Goal: Download file/media

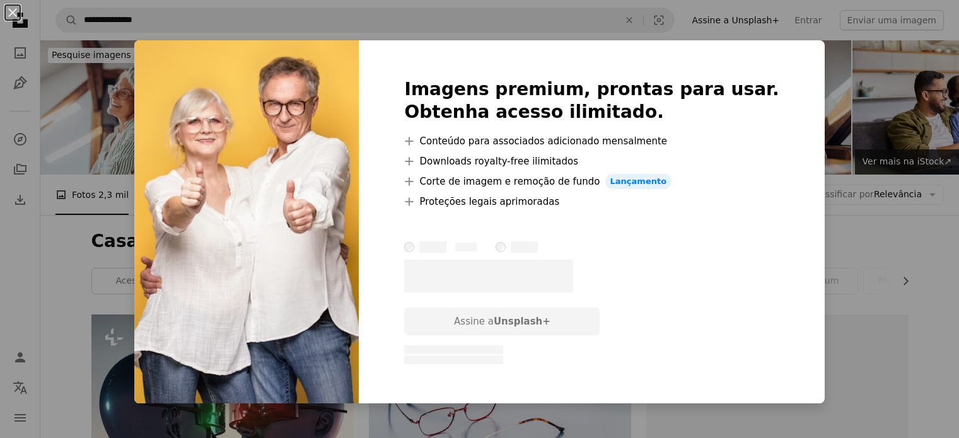
scroll to position [7472, 0]
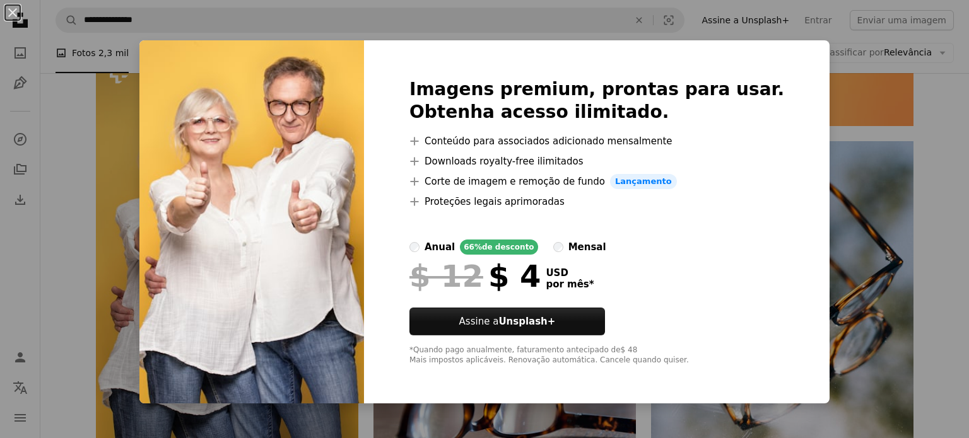
click at [919, 159] on div "An X shape Imagens premium, prontas para usar. Obtenha acesso ilimitado. A plus…" at bounding box center [484, 219] width 969 height 438
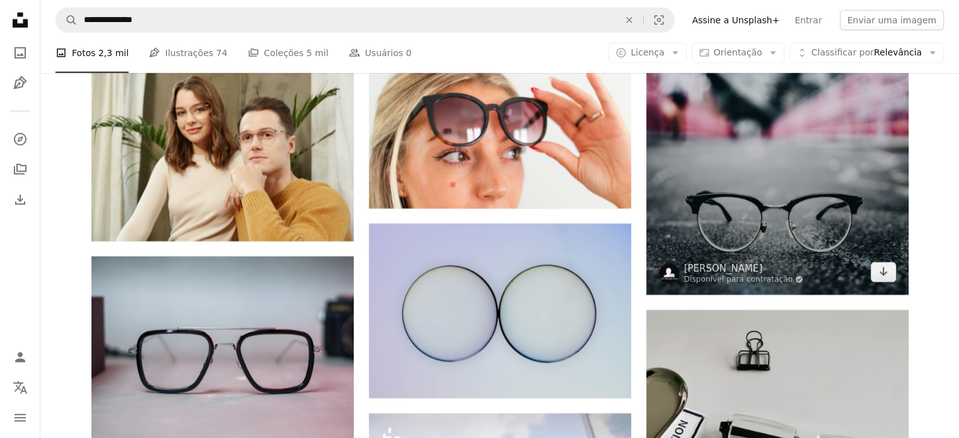
scroll to position [8543, 0]
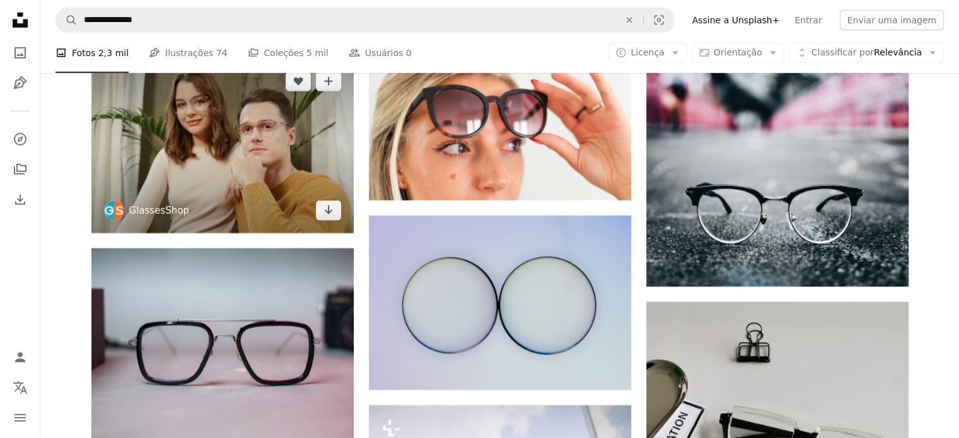
click at [160, 213] on link "GlassesShop" at bounding box center [159, 210] width 60 height 13
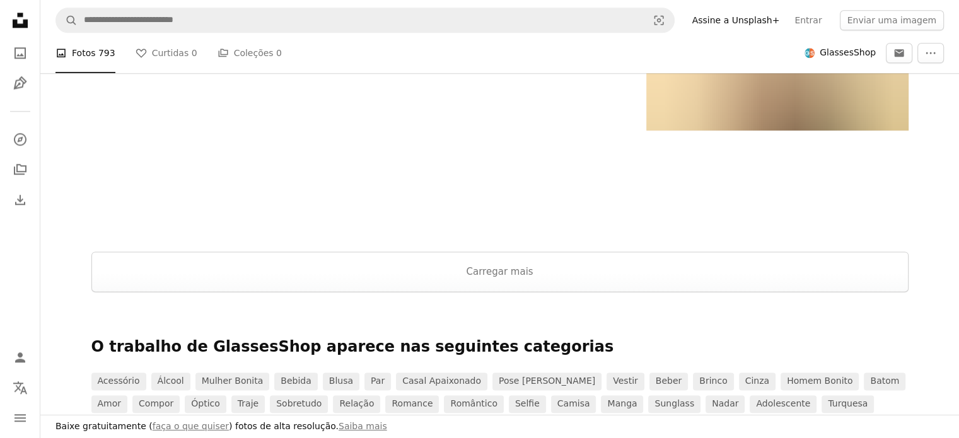
scroll to position [1639, 0]
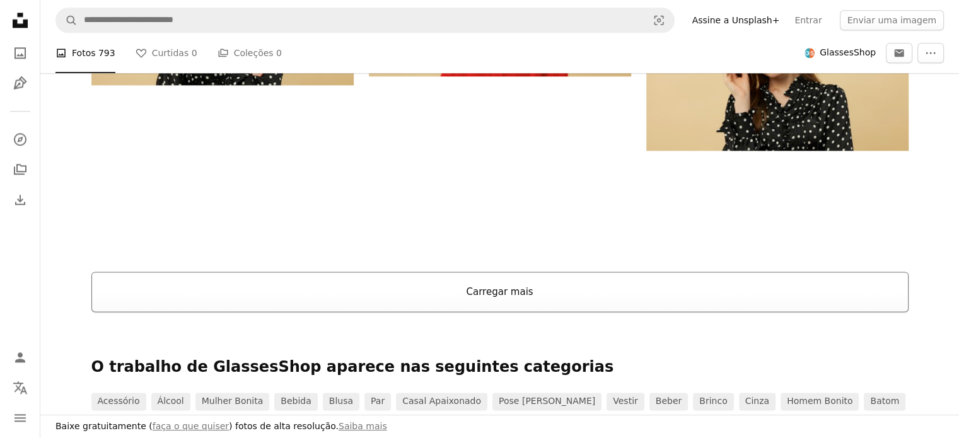
click at [487, 296] on button "Carregar mais" at bounding box center [499, 292] width 817 height 40
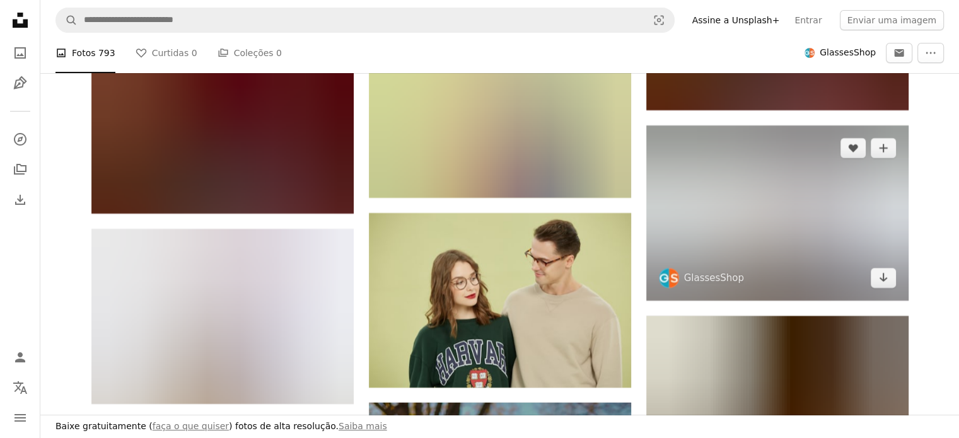
scroll to position [19232, 0]
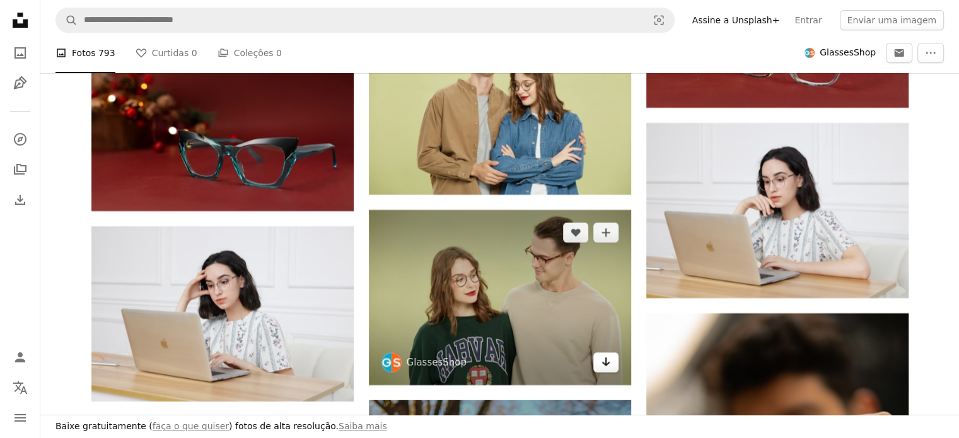
click at [607, 363] on icon "Arrow pointing down" at bounding box center [606, 361] width 10 height 15
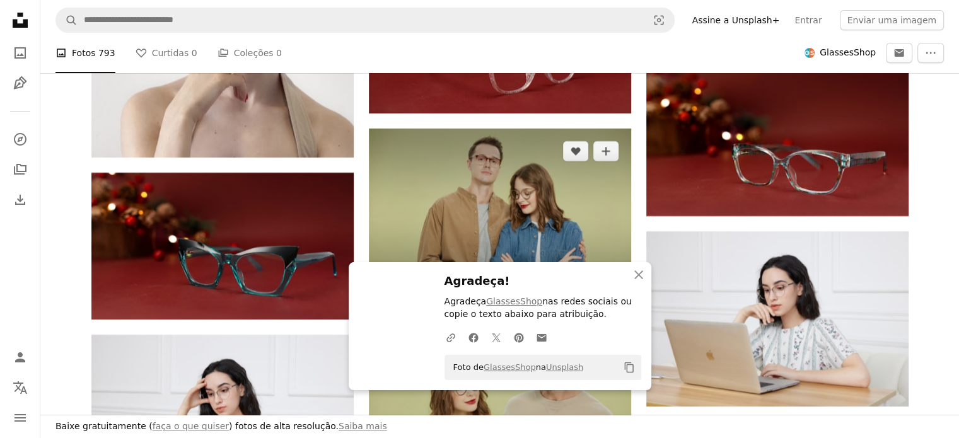
scroll to position [19106, 0]
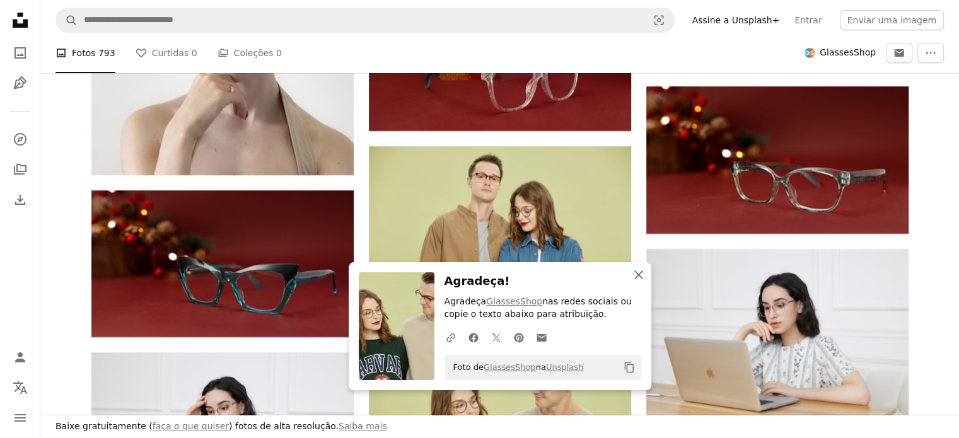
click at [631, 274] on icon "An X shape" at bounding box center [638, 274] width 15 height 15
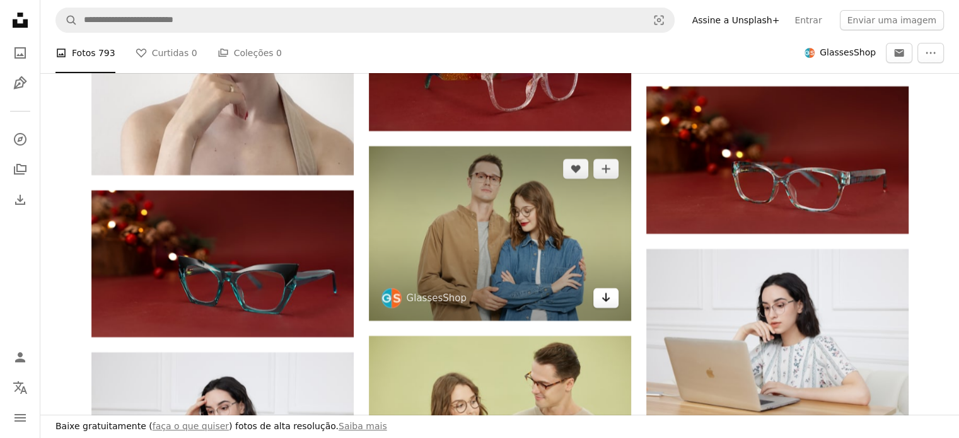
click at [598, 296] on link "Arrow pointing down" at bounding box center [605, 298] width 25 height 20
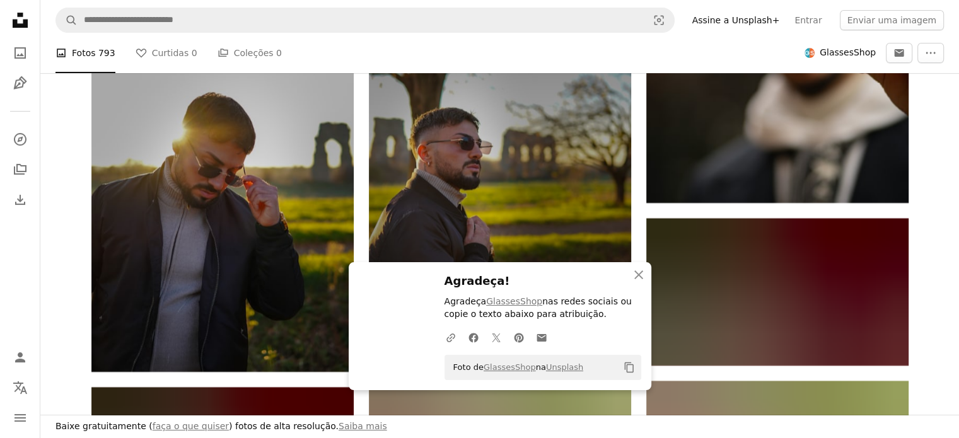
scroll to position [19673, 0]
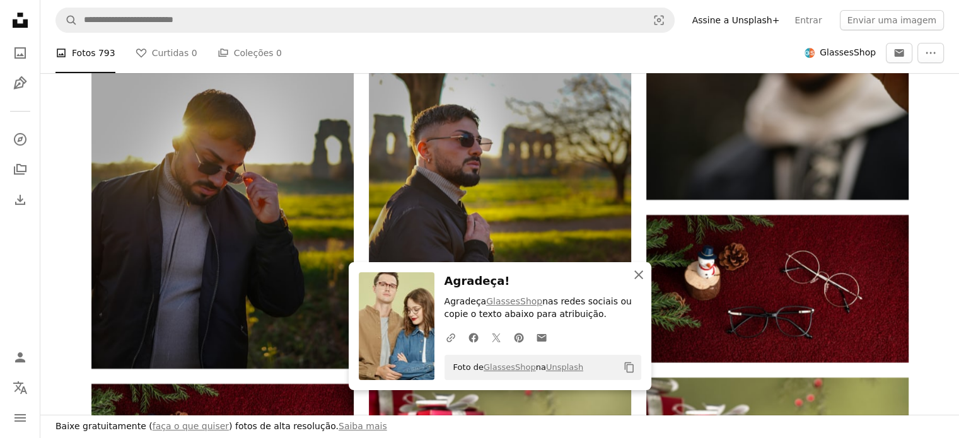
click at [637, 278] on icon "An X shape" at bounding box center [638, 274] width 15 height 15
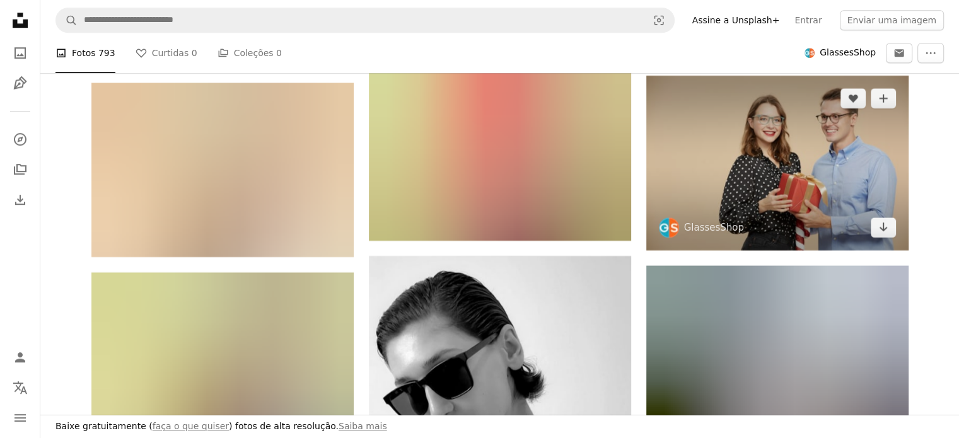
scroll to position [20178, 0]
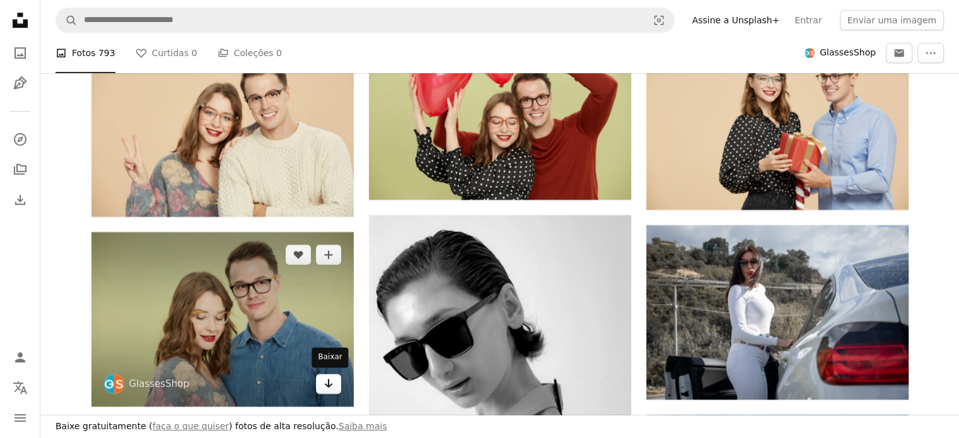
click at [332, 383] on icon "Baixar" at bounding box center [328, 383] width 8 height 9
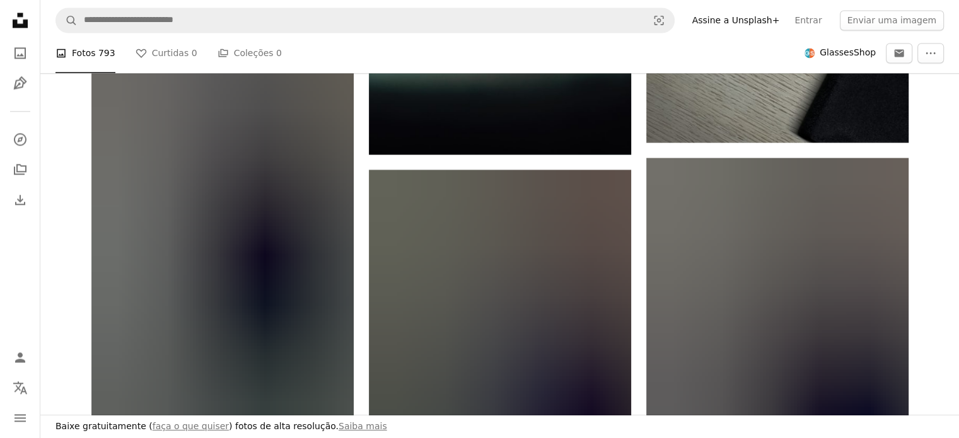
scroll to position [21628, 0]
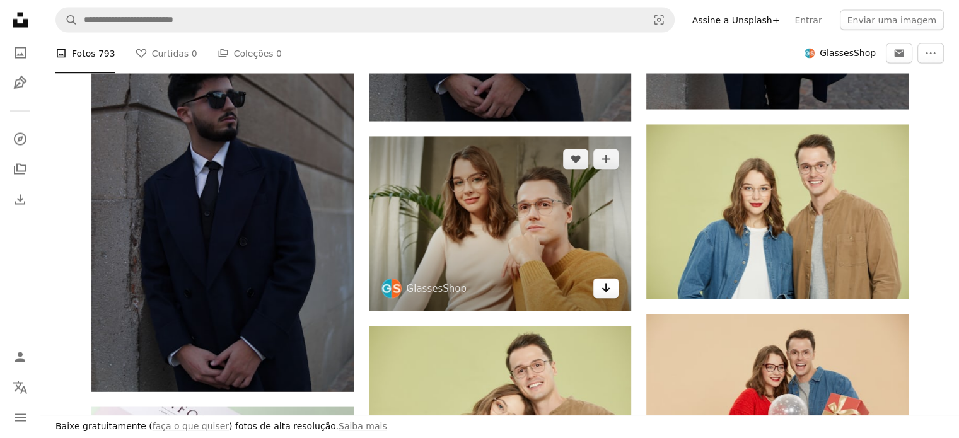
click at [608, 284] on icon "Arrow pointing down" at bounding box center [606, 288] width 10 height 15
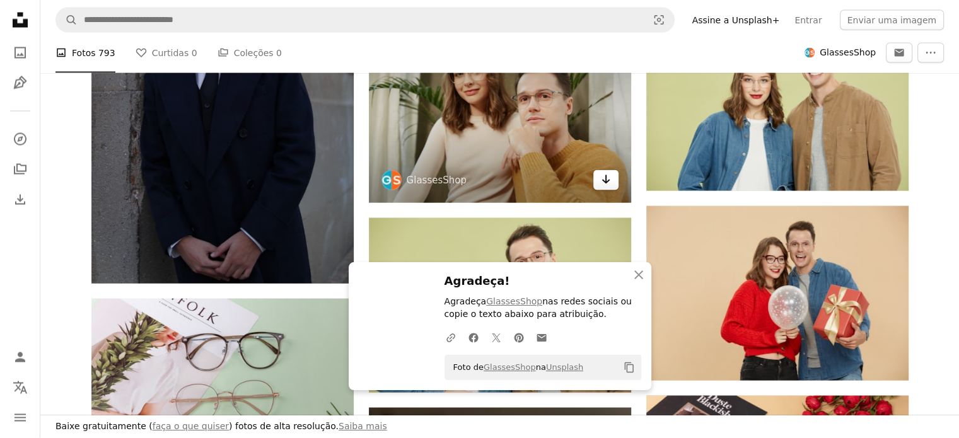
scroll to position [21754, 0]
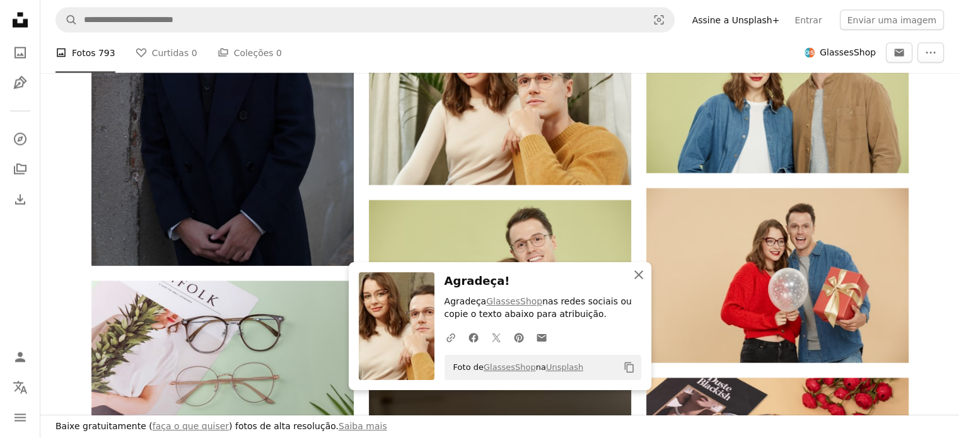
click at [641, 272] on icon "button" at bounding box center [638, 275] width 9 height 9
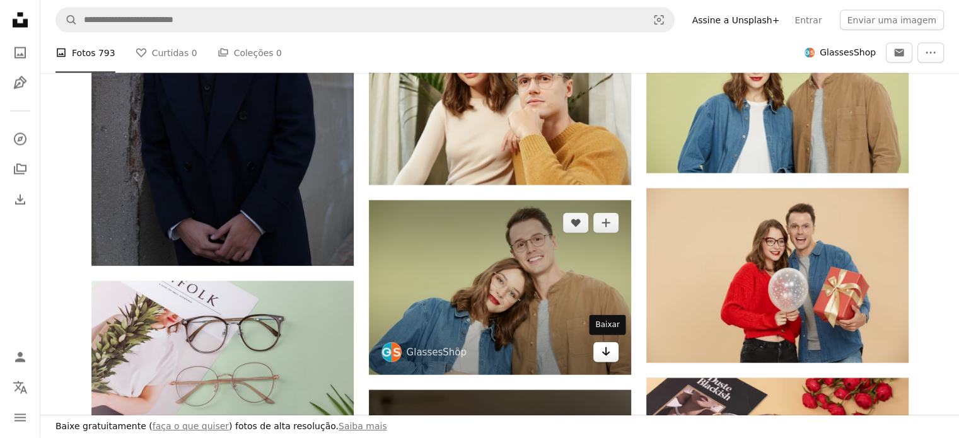
click at [603, 350] on icon "Baixar" at bounding box center [606, 351] width 8 height 9
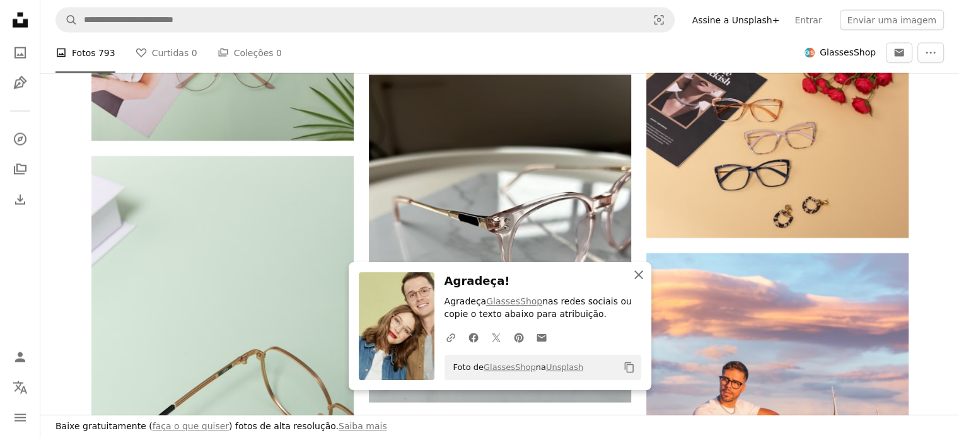
click at [640, 280] on icon "An X shape" at bounding box center [638, 274] width 15 height 15
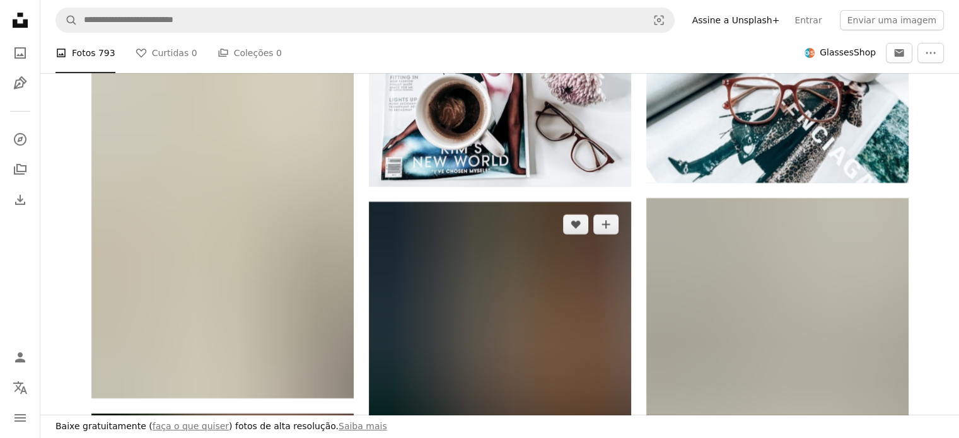
scroll to position [24277, 0]
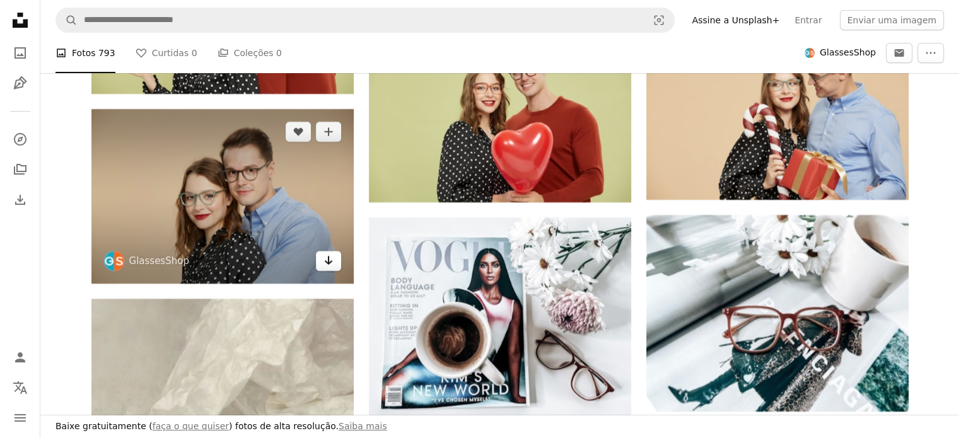
drag, startPoint x: 323, startPoint y: 262, endPoint x: 332, endPoint y: 259, distance: 9.2
click at [325, 262] on icon "Arrow pointing down" at bounding box center [328, 260] width 10 height 15
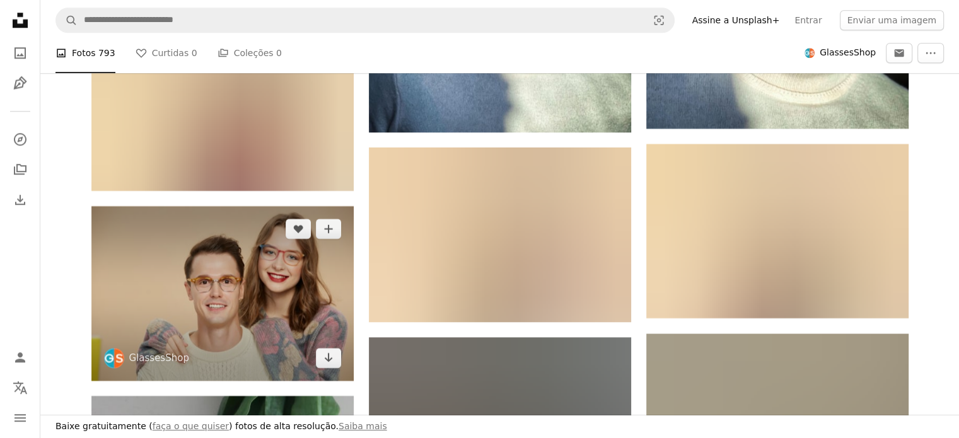
scroll to position [25285, 0]
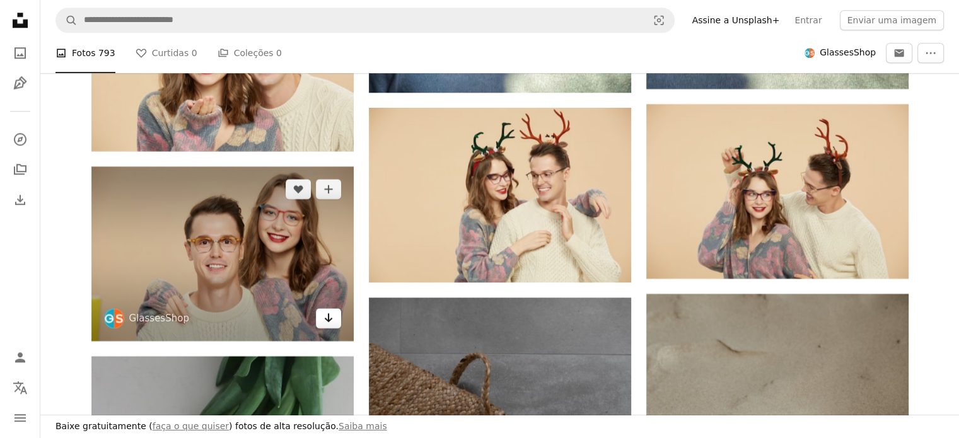
click at [325, 318] on icon "Arrow pointing down" at bounding box center [328, 317] width 10 height 15
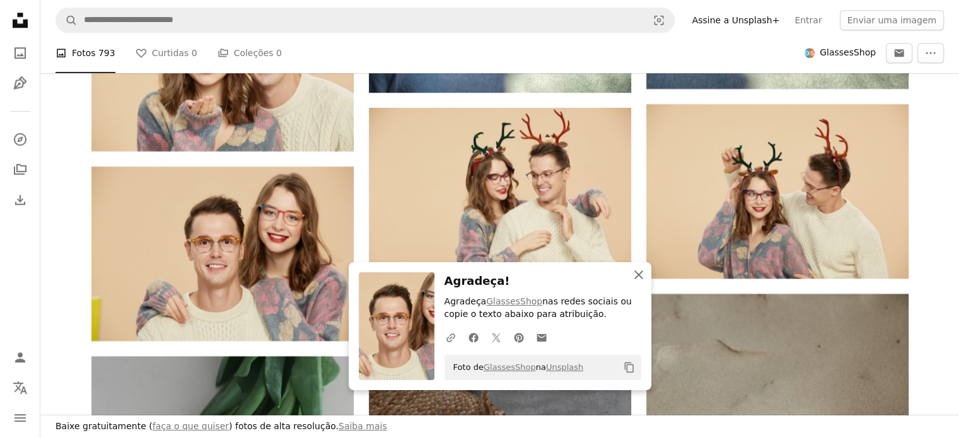
click at [639, 271] on icon "An X shape" at bounding box center [638, 274] width 15 height 15
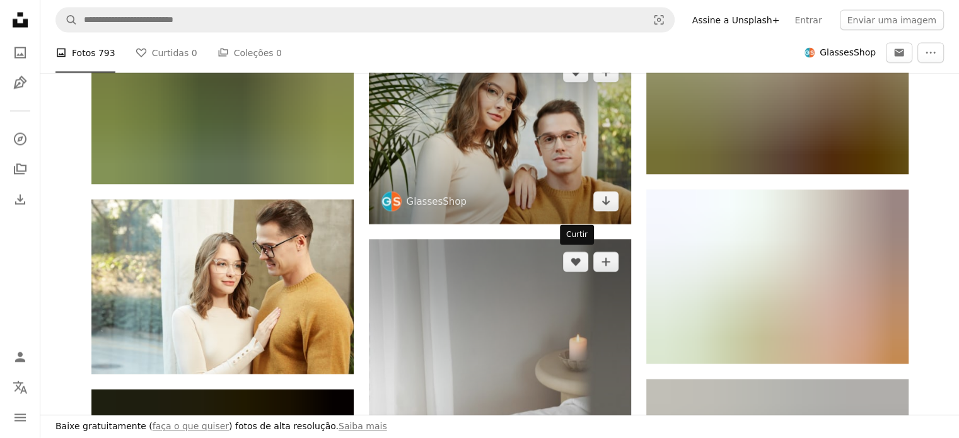
scroll to position [26357, 0]
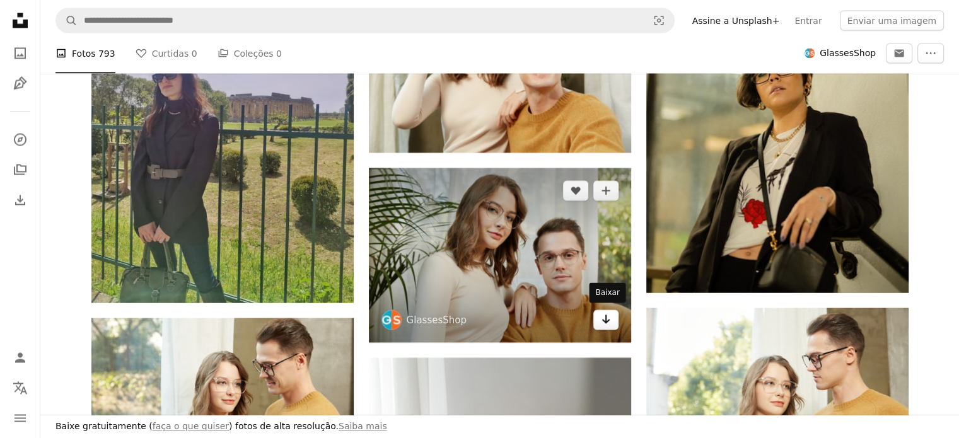
click at [603, 314] on icon "Arrow pointing down" at bounding box center [606, 318] width 10 height 15
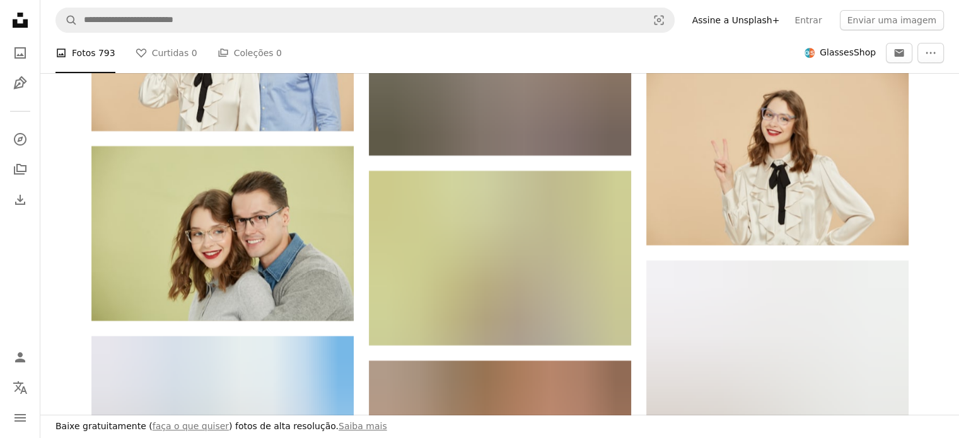
scroll to position [28754, 0]
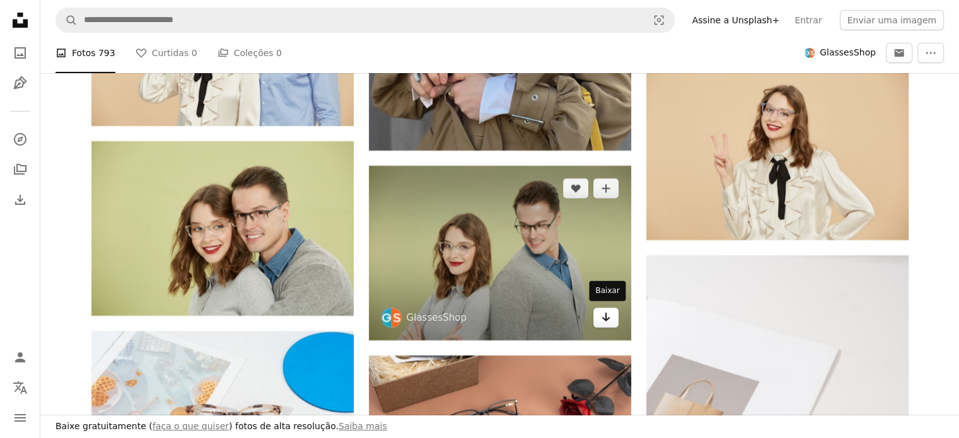
click at [603, 321] on icon "Arrow pointing down" at bounding box center [606, 317] width 10 height 15
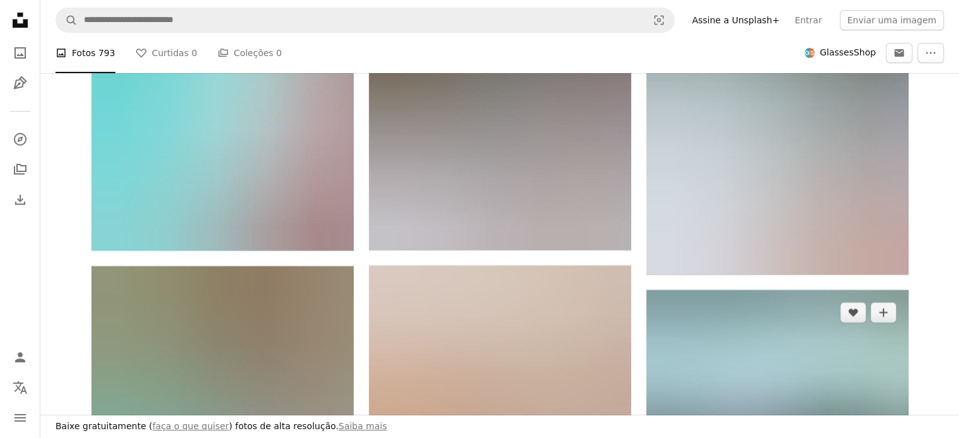
scroll to position [33294, 0]
